Goal: Task Accomplishment & Management: Use online tool/utility

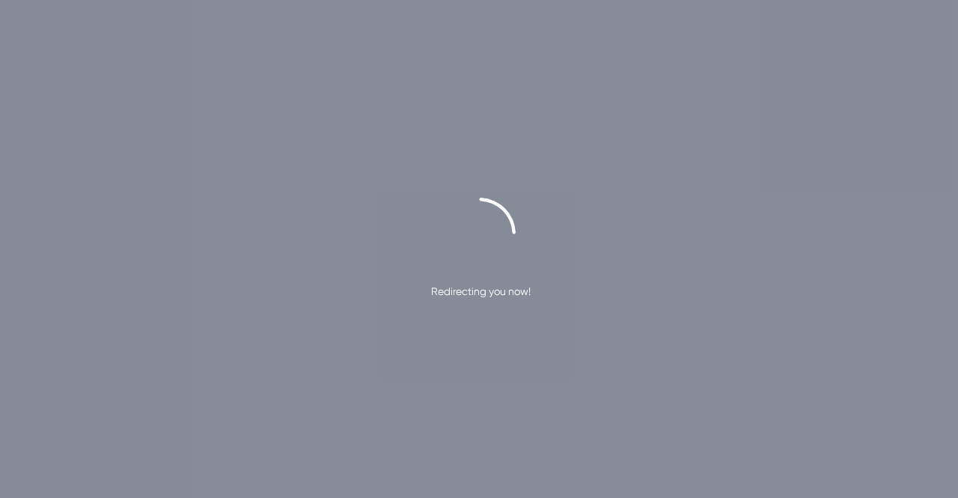
click at [495, 205] on icon at bounding box center [478, 233] width 77 height 77
